Goal: Navigation & Orientation: Find specific page/section

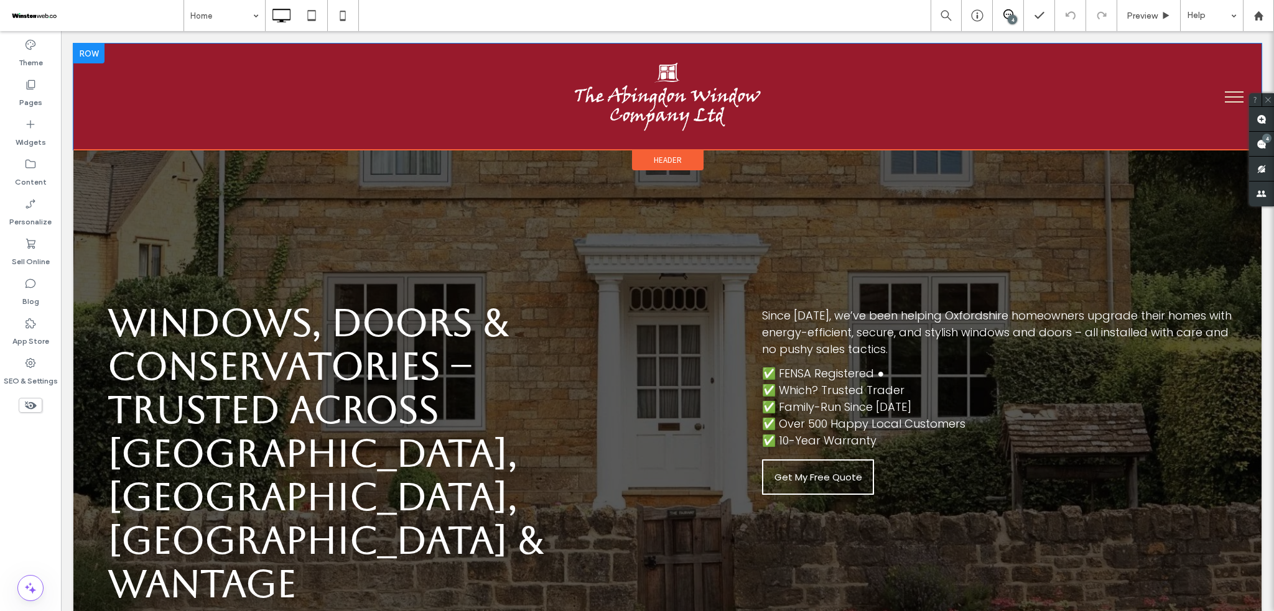
scroll to position [829, 0]
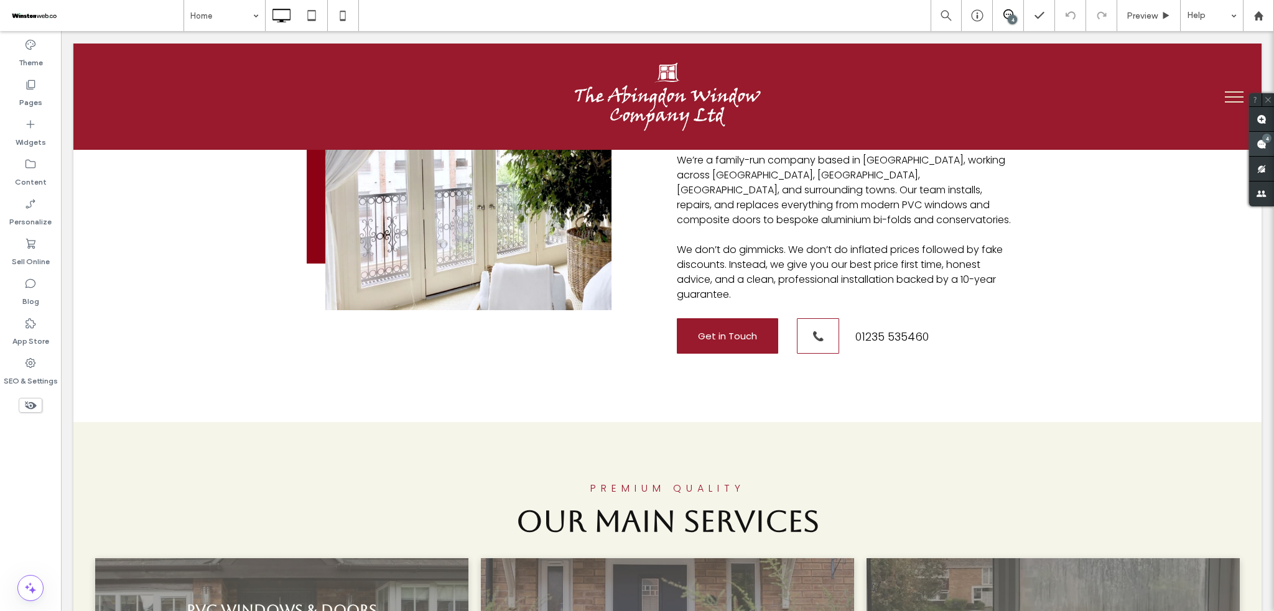
click at [1267, 149] on span at bounding box center [1261, 144] width 25 height 24
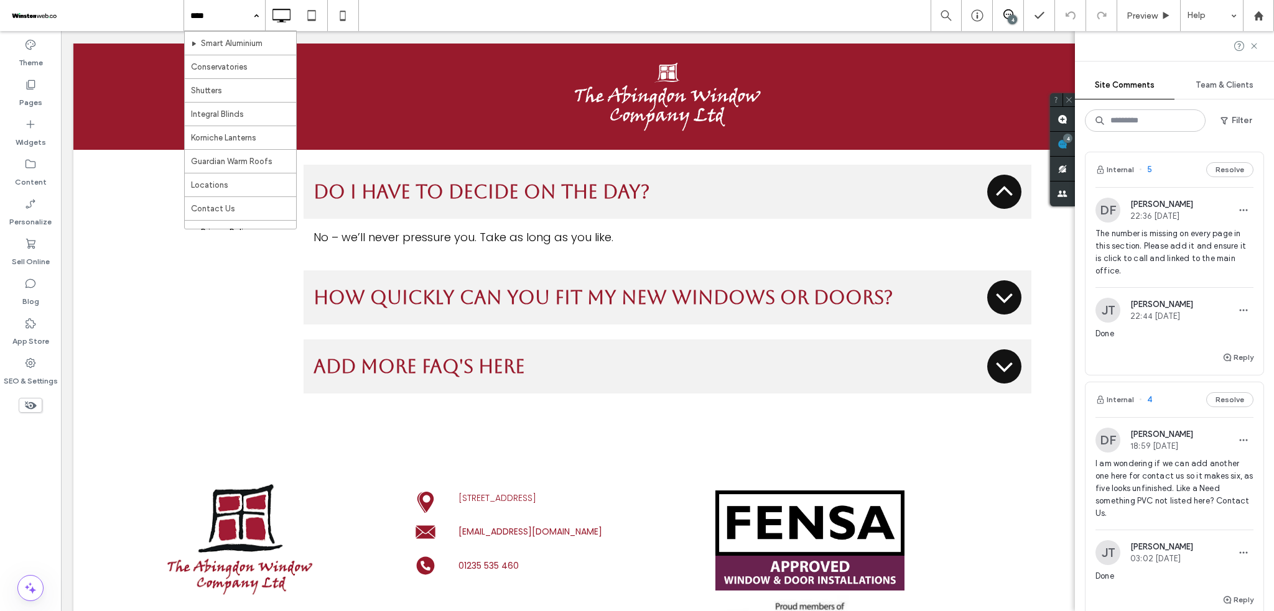
scroll to position [359, 0]
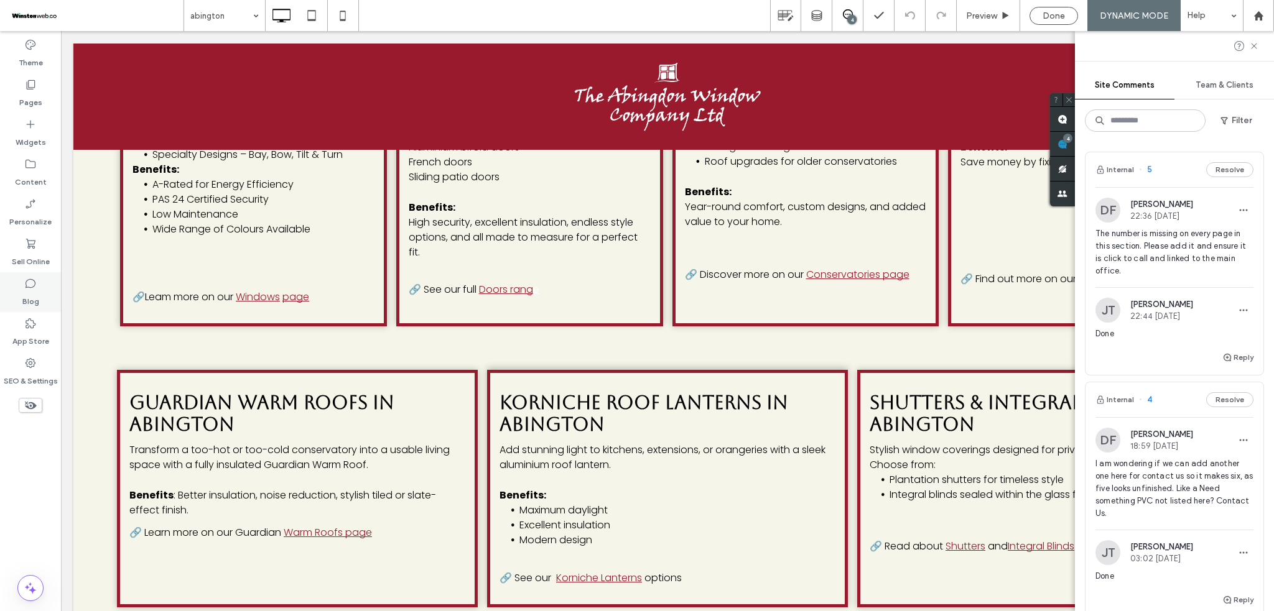
scroll to position [1244, 0]
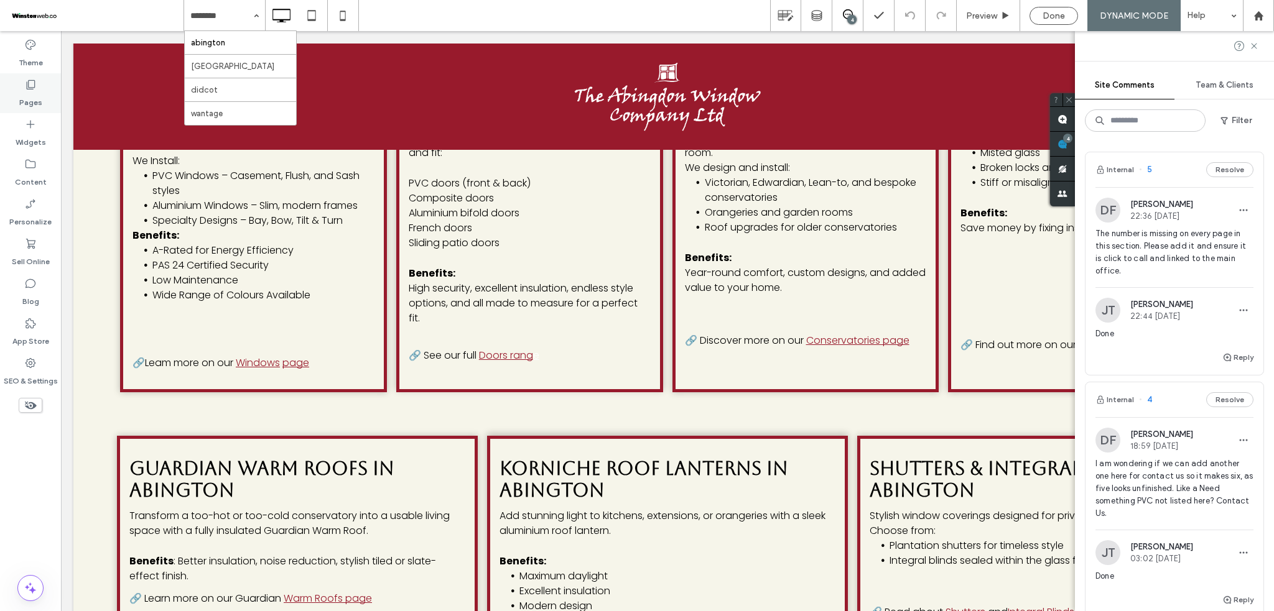
click at [42, 88] on div "Pages" at bounding box center [30, 93] width 61 height 40
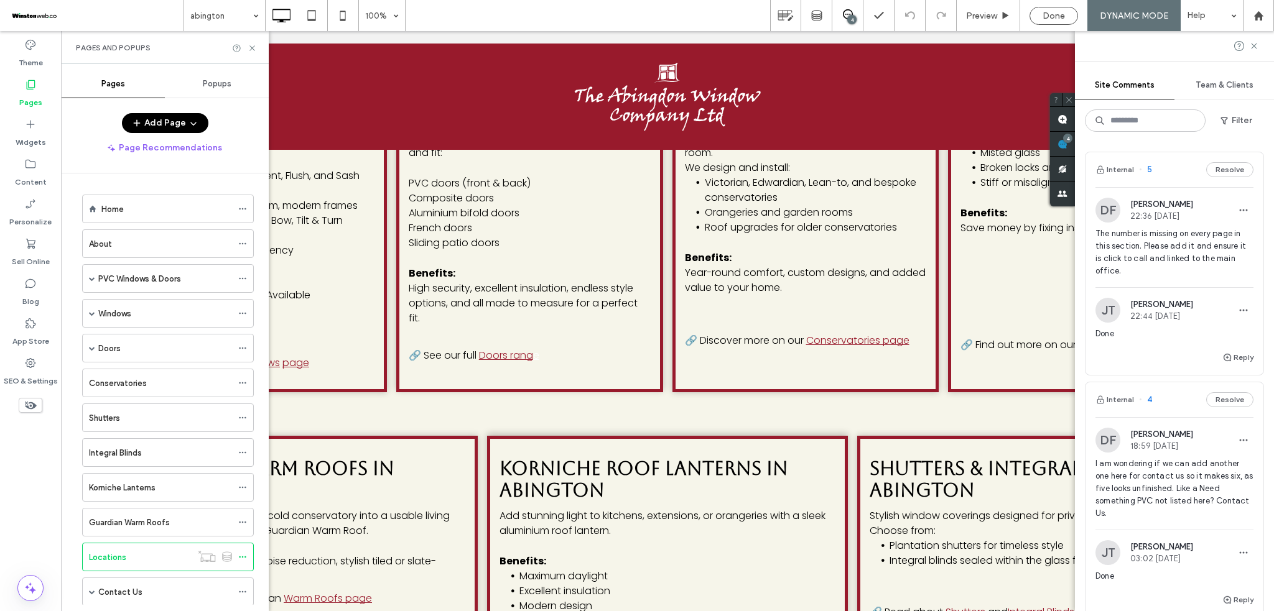
click at [172, 228] on ol "Home About PVC Windows & Doors PVC Windows PVC Flush windows PVC Sash windows P…" at bounding box center [160, 435] width 187 height 481
click at [178, 218] on div "Home" at bounding box center [166, 208] width 131 height 27
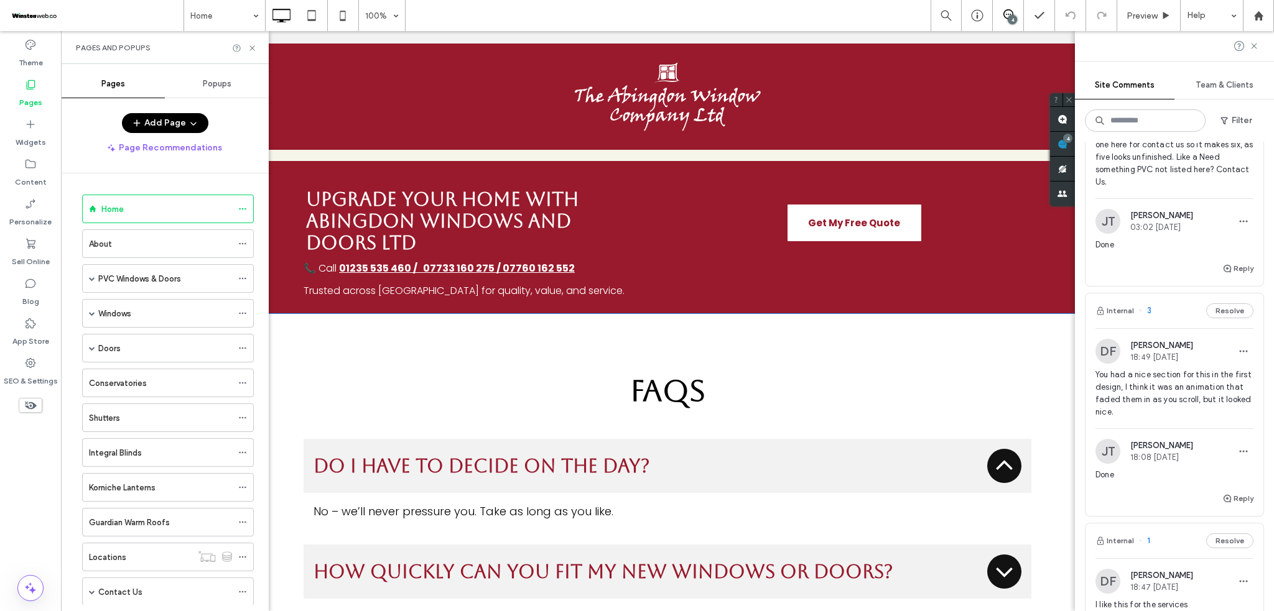
scroll to position [3649, 0]
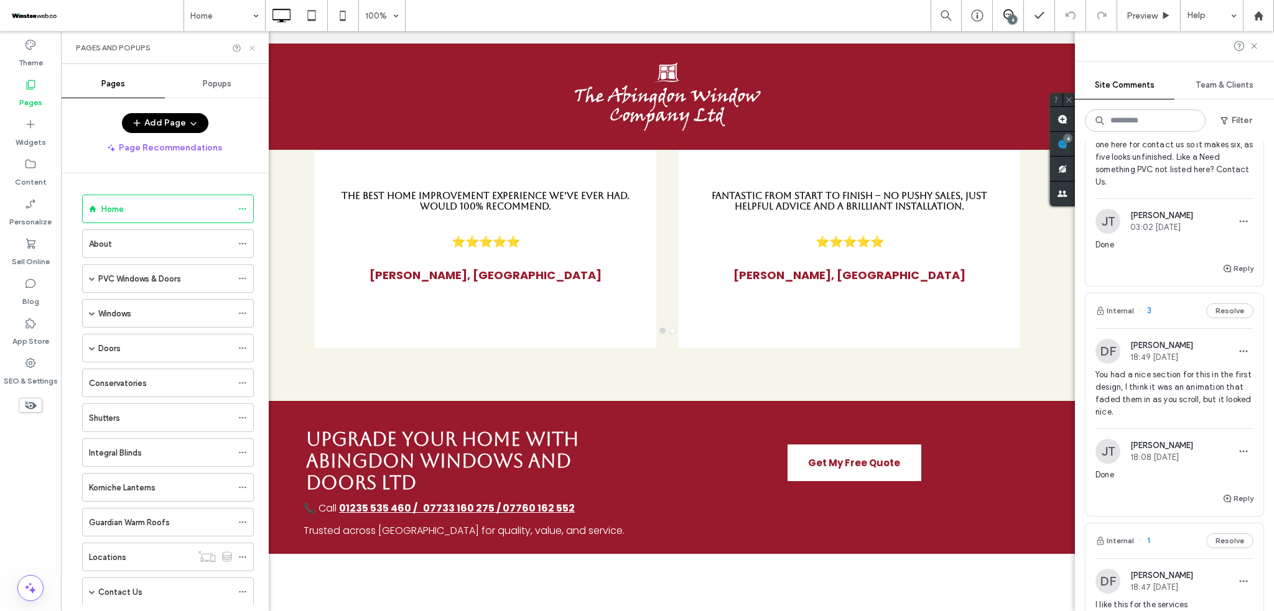
click at [256, 44] on icon at bounding box center [252, 48] width 9 height 9
